Goal: Information Seeking & Learning: Learn about a topic

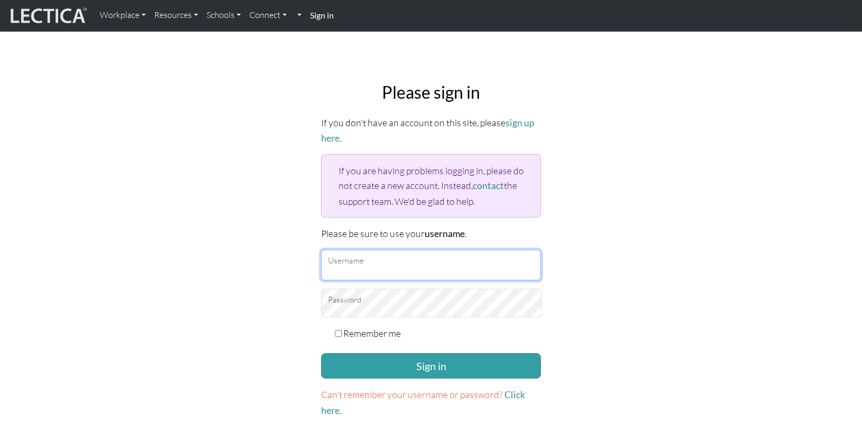
click at [369, 250] on input "Username" at bounding box center [431, 265] width 220 height 31
type input "theodawson"
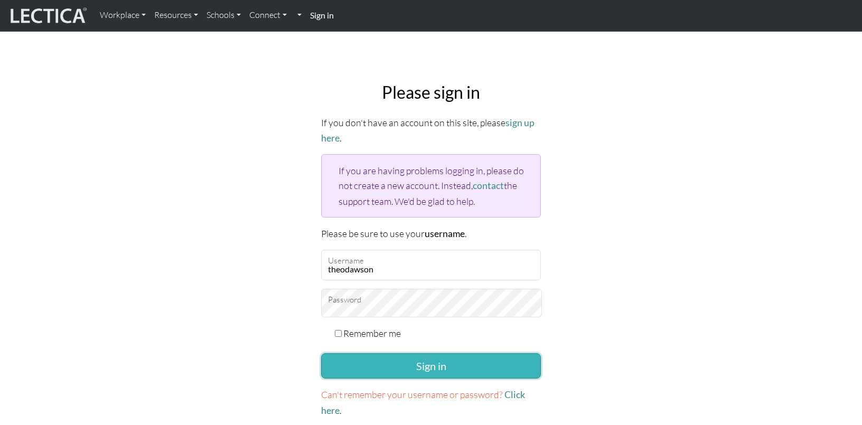
click at [379, 353] on button "Sign in" at bounding box center [431, 365] width 220 height 25
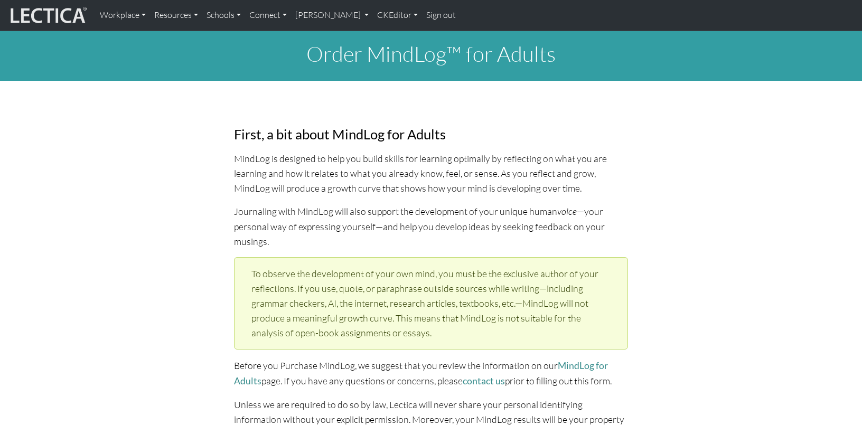
select select "1952"
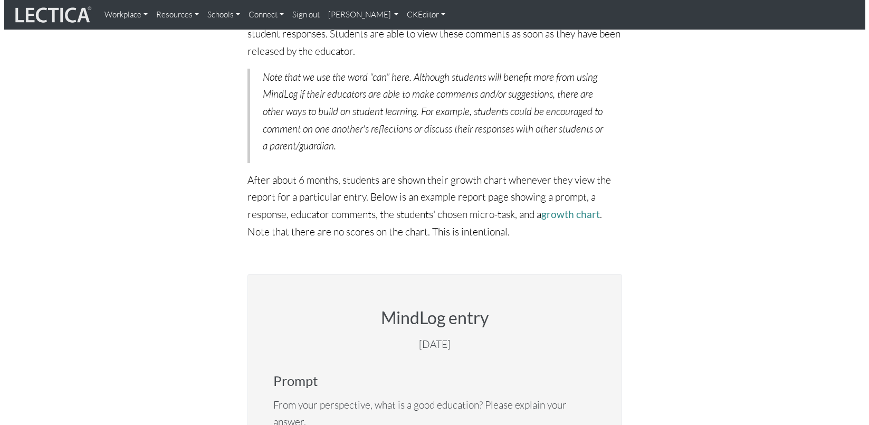
scroll to position [1374, 0]
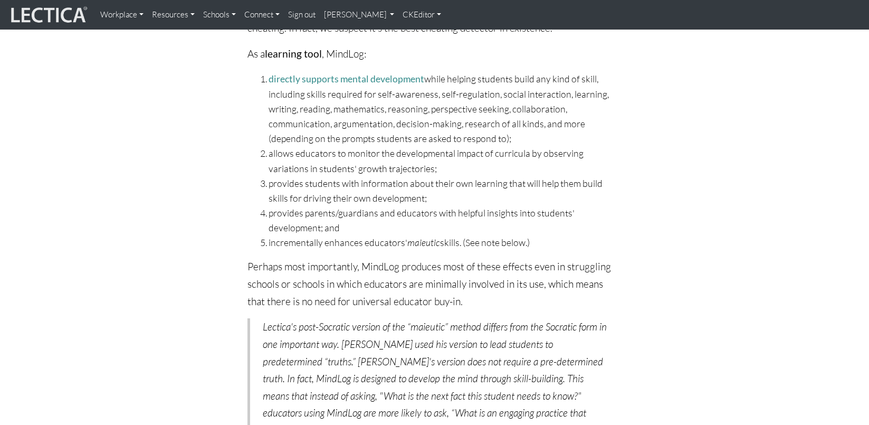
scroll to position [0, 0]
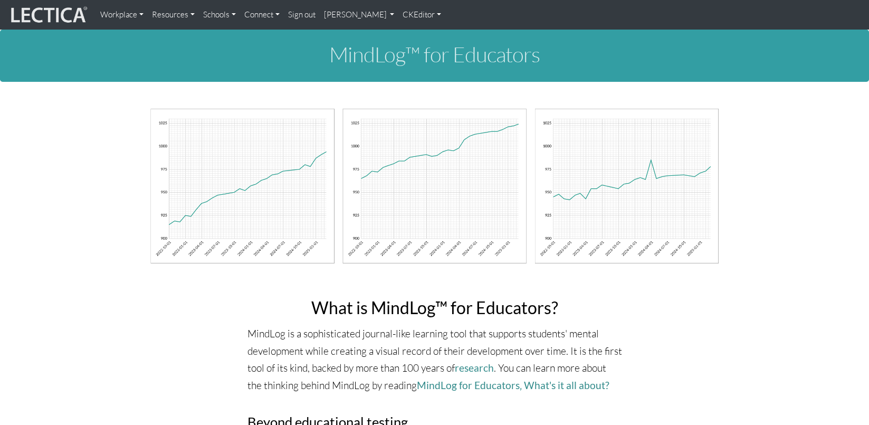
click at [399, 16] on link "CKEditor" at bounding box center [422, 14] width 47 height 21
click at [407, 34] on link "Edit" at bounding box center [417, 37] width 21 height 13
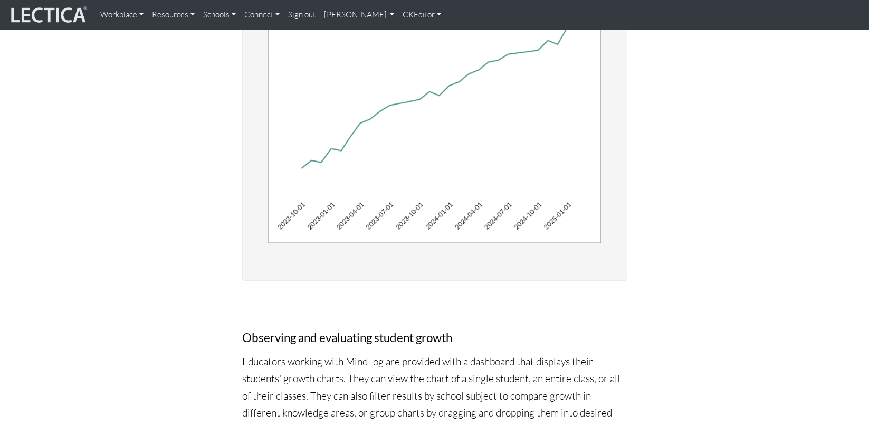
scroll to position [998, 0]
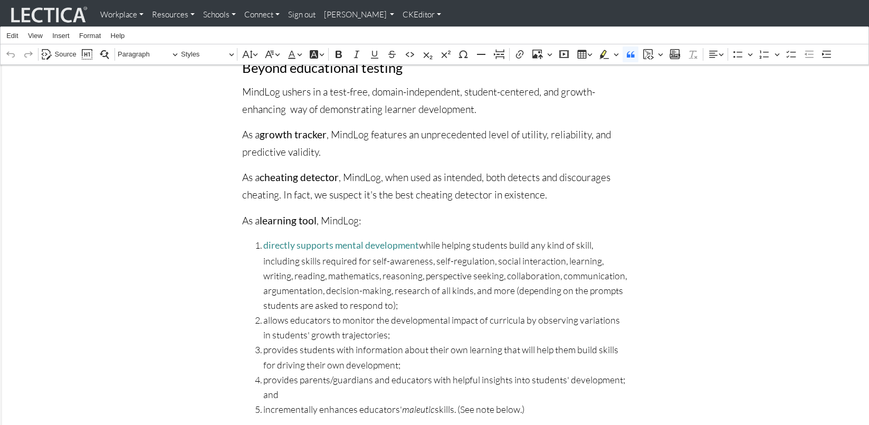
scroll to position [0, 0]
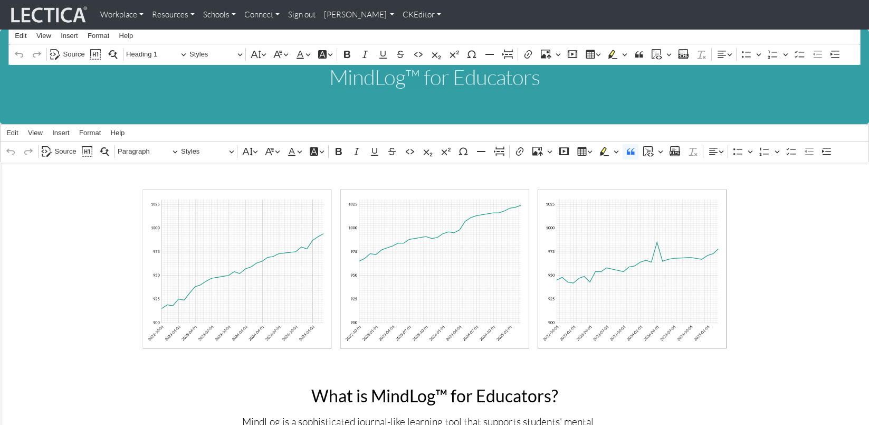
click at [399, 14] on link "CKEditor" at bounding box center [422, 14] width 47 height 21
click at [407, 35] on link "Stop editing" at bounding box center [431, 37] width 49 height 13
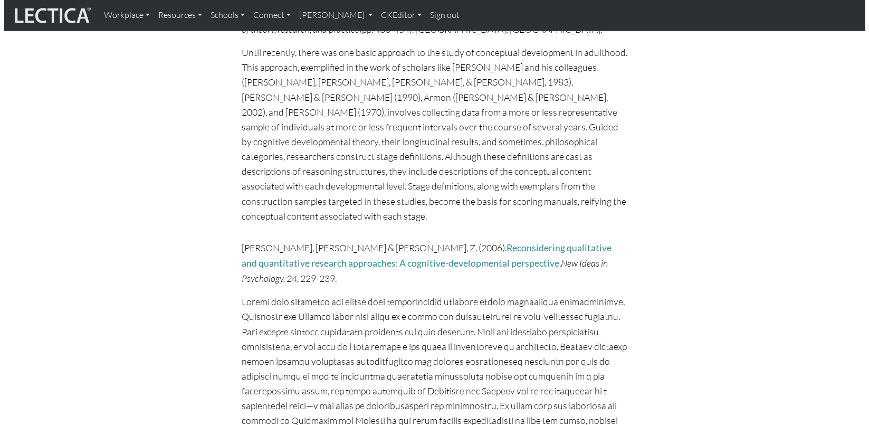
scroll to position [5735, 0]
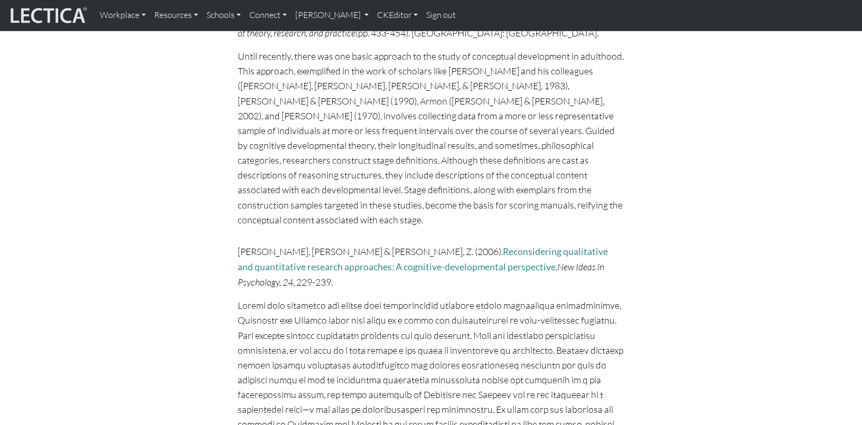
drag, startPoint x: 391, startPoint y: 174, endPoint x: 298, endPoint y: 99, distance: 118.6
